Goal: Download file/media

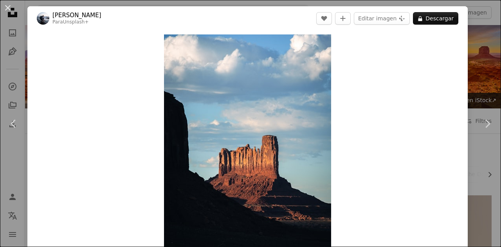
scroll to position [417, 0]
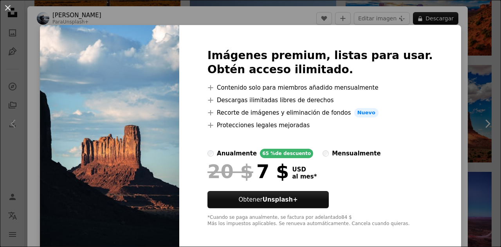
click at [432, 89] on div "Imágenes premium, listas para usar. Obtén acceso ilimitado. A plus sign Conteni…" at bounding box center [320, 138] width 282 height 226
click at [11, 8] on button "An X shape" at bounding box center [7, 7] width 9 height 9
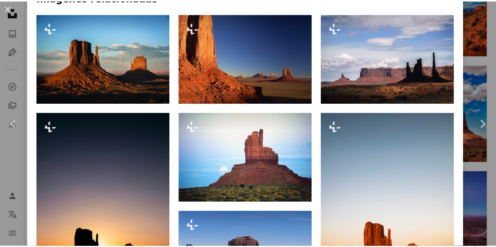
scroll to position [568, 0]
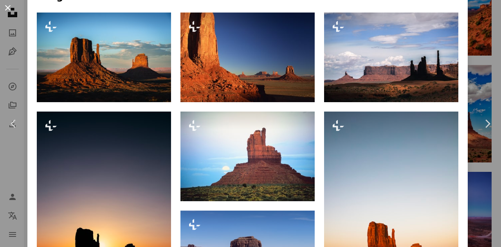
click at [10, 7] on button "An X shape" at bounding box center [7, 7] width 9 height 9
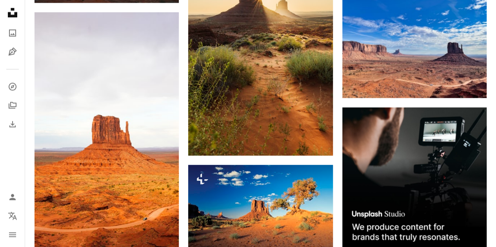
scroll to position [2017, 0]
